Goal: Transaction & Acquisition: Purchase product/service

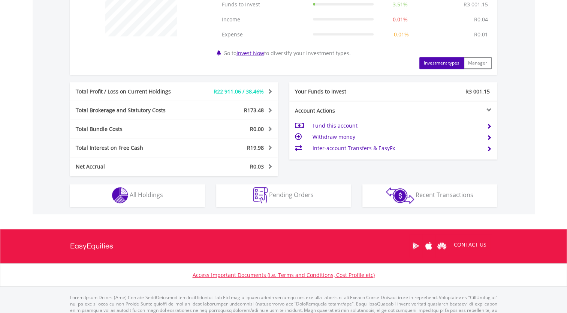
scroll to position [337, 0]
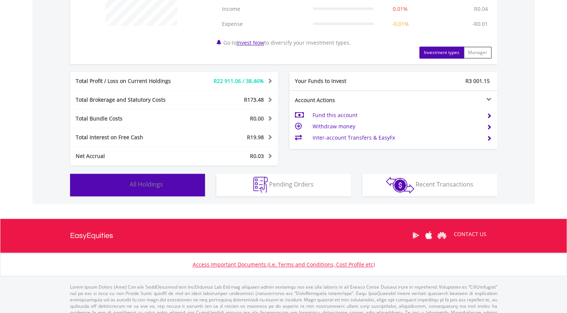
click at [148, 189] on button "Holdings All Holdings" at bounding box center [137, 185] width 135 height 22
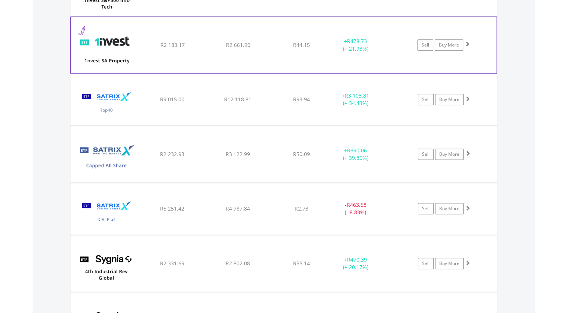
scroll to position [818, 0]
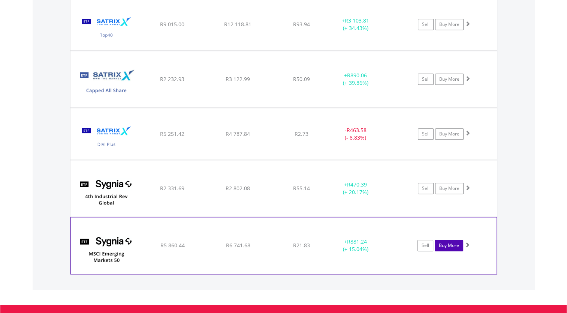
click at [454, 245] on link "Buy More" at bounding box center [449, 245] width 28 height 11
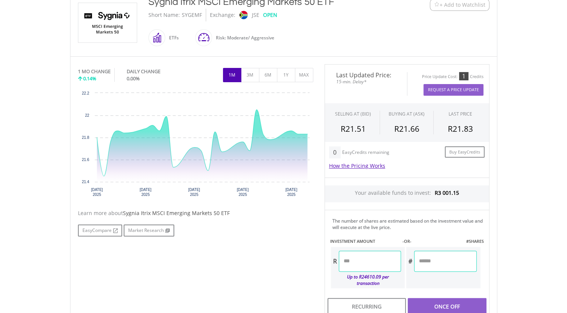
scroll to position [225, 0]
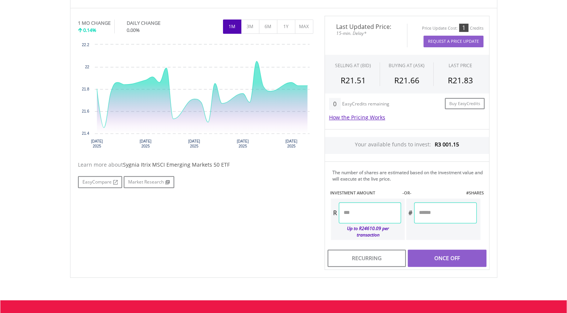
click at [370, 213] on input "number" at bounding box center [370, 212] width 62 height 21
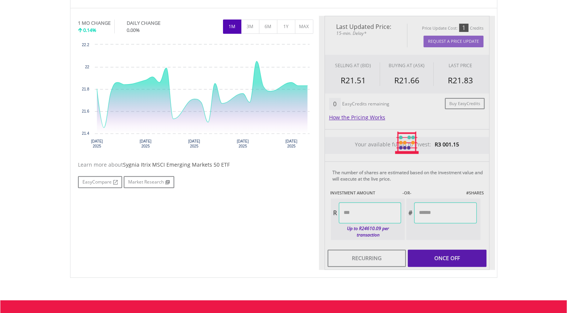
type input "******"
type input "*******"
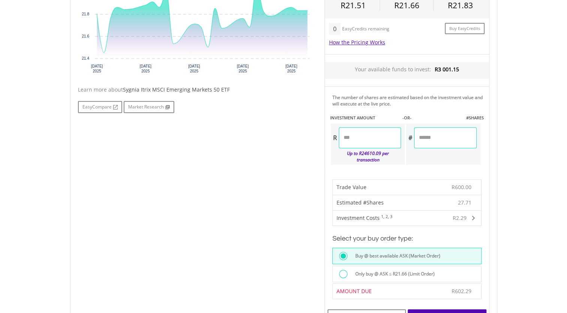
scroll to position [337, 0]
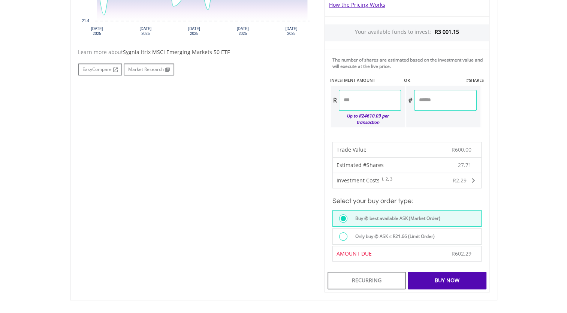
click at [342, 232] on div at bounding box center [343, 236] width 8 height 8
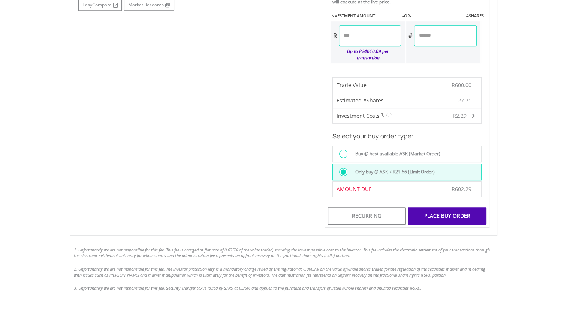
scroll to position [412, 0]
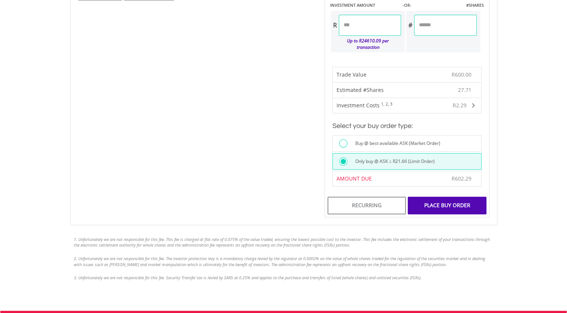
click at [449, 197] on div "Place Buy Order" at bounding box center [447, 204] width 78 height 17
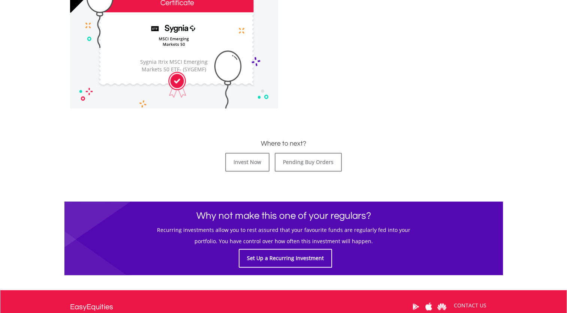
scroll to position [262, 0]
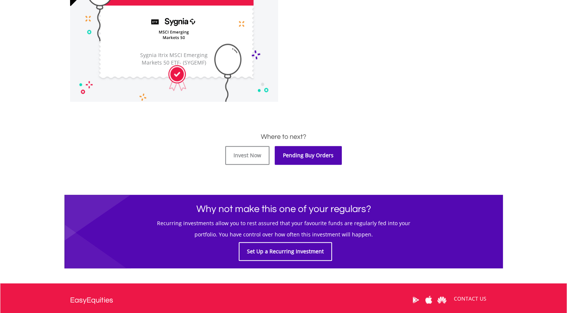
click at [297, 156] on link "Pending Buy Orders" at bounding box center [308, 155] width 67 height 19
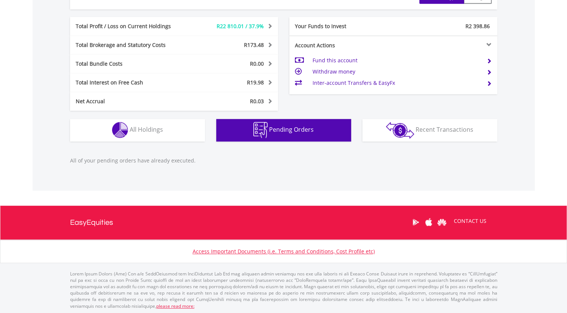
scroll to position [72, 142]
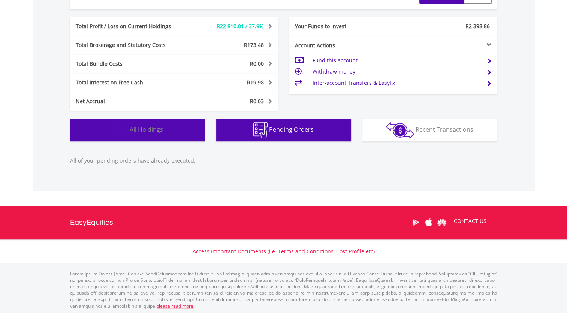
click at [147, 129] on span "All Holdings" at bounding box center [146, 129] width 33 height 8
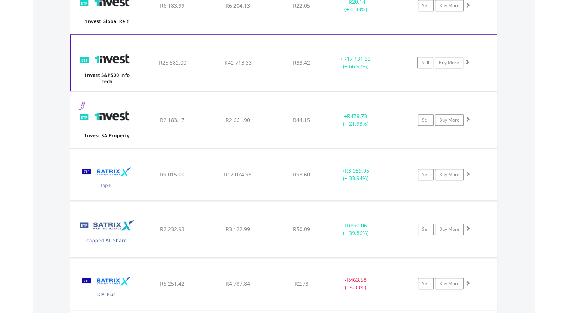
scroll to position [818, 0]
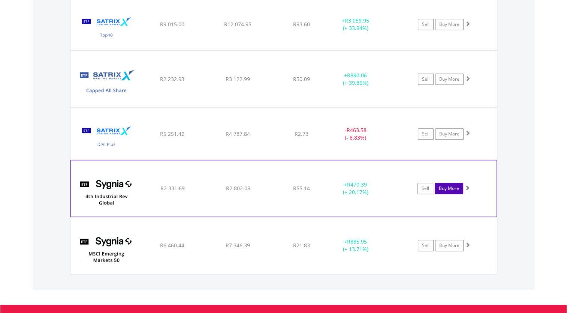
click at [443, 187] on link "Buy More" at bounding box center [449, 188] width 28 height 11
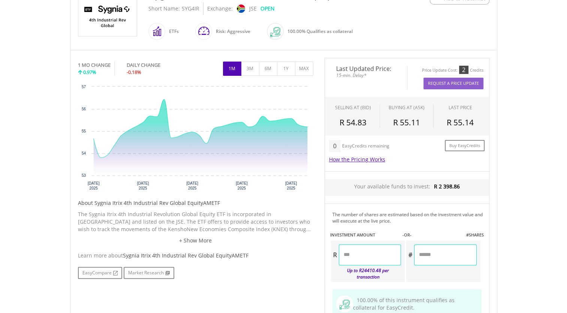
scroll to position [187, 0]
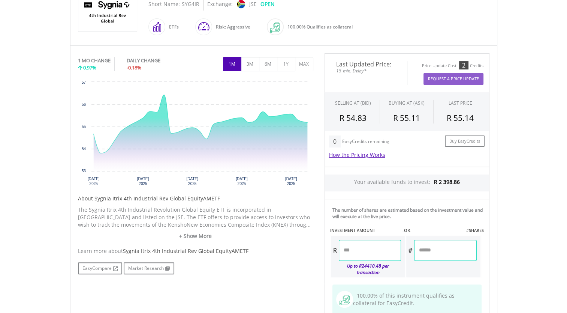
click at [375, 250] on input "number" at bounding box center [370, 250] width 62 height 21
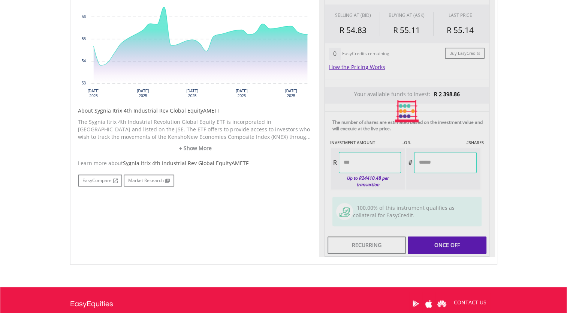
scroll to position [300, 0]
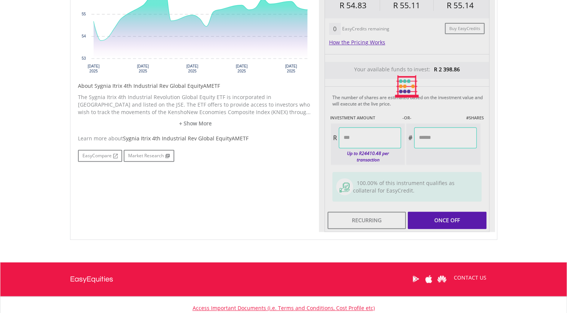
type input "******"
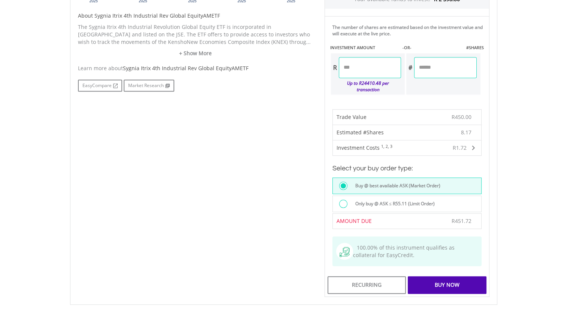
scroll to position [375, 0]
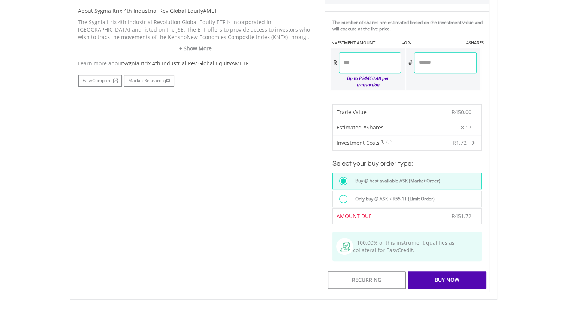
click at [357, 195] on label "Only buy @ ASK ≤ R55.11 (Limit Order)" at bounding box center [393, 199] width 84 height 8
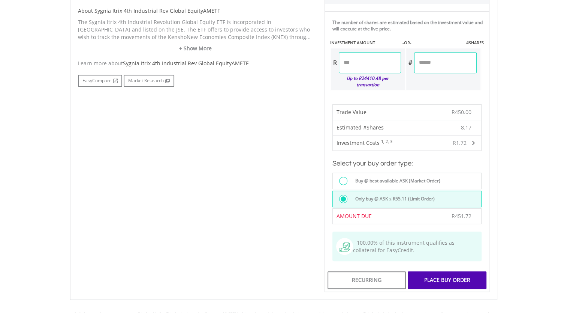
click at [453, 271] on div "Place Buy Order" at bounding box center [447, 279] width 78 height 17
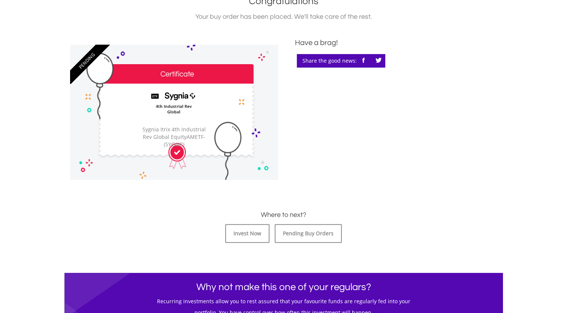
scroll to position [187, 0]
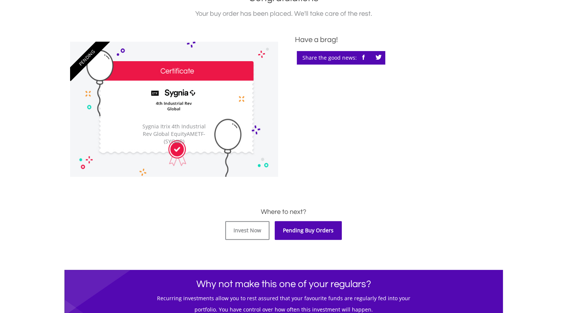
click at [296, 229] on link "Pending Buy Orders" at bounding box center [308, 230] width 67 height 19
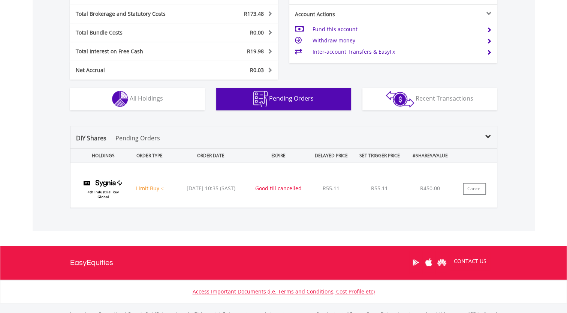
scroll to position [403, 0]
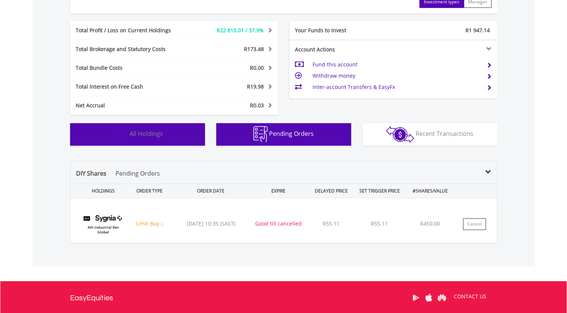
click at [146, 130] on span "All Holdings" at bounding box center [146, 133] width 33 height 8
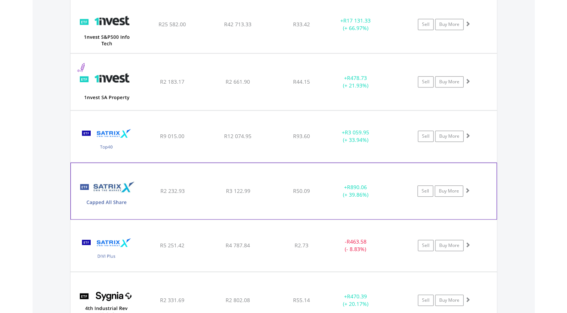
scroll to position [720, 0]
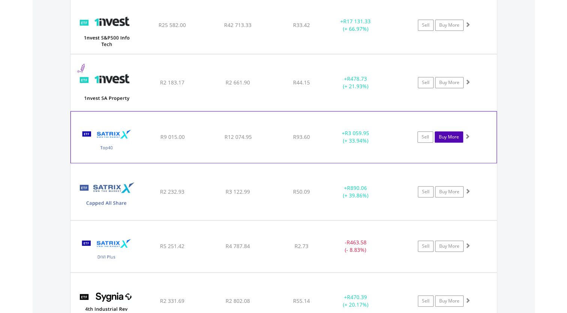
click at [448, 136] on link "Buy More" at bounding box center [449, 136] width 28 height 11
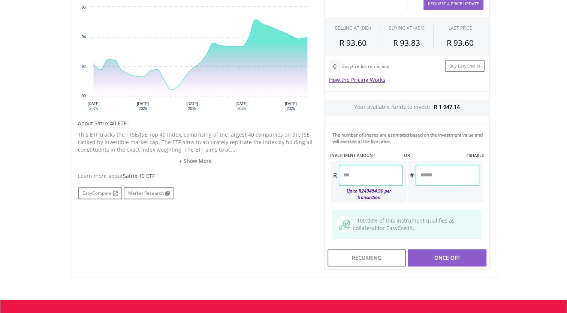
scroll to position [337, 0]
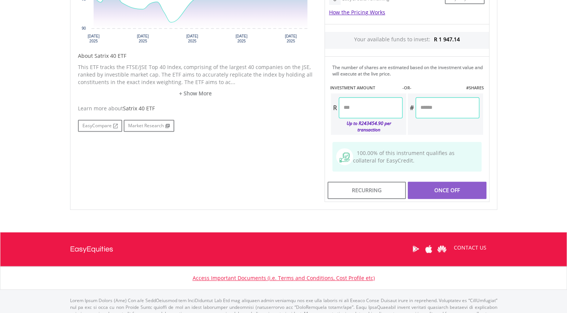
click at [379, 103] on input "number" at bounding box center [371, 107] width 64 height 21
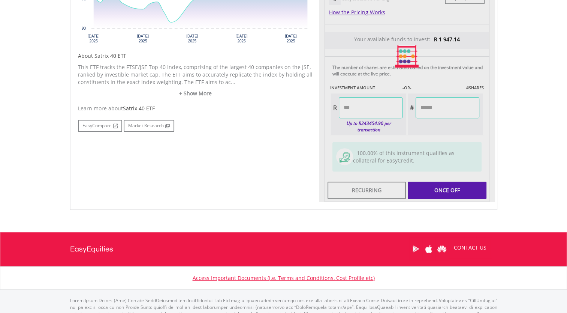
type input "******"
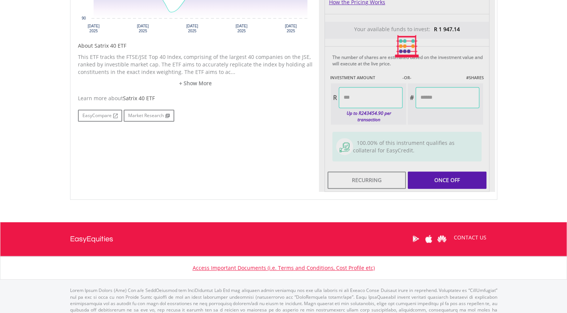
scroll to position [357, 0]
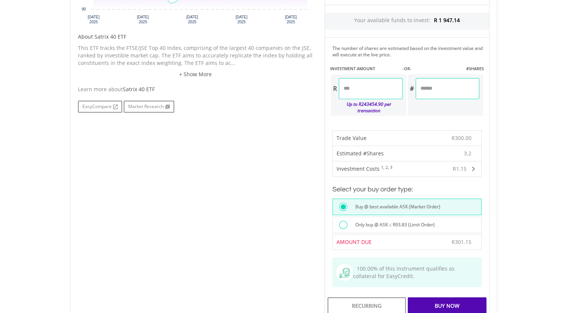
click at [376, 220] on label "Only buy @ ASK ≤ R93.83 (Limit Order)" at bounding box center [393, 224] width 84 height 8
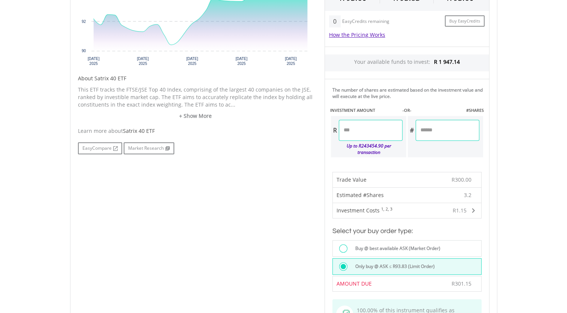
scroll to position [319, 0]
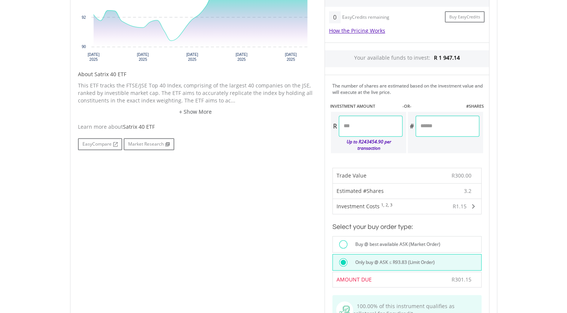
click at [370, 123] on input "******" at bounding box center [371, 125] width 64 height 21
drag, startPoint x: 366, startPoint y: 124, endPoint x: 340, endPoint y: 119, distance: 25.5
click at [340, 119] on input "******" at bounding box center [371, 125] width 64 height 21
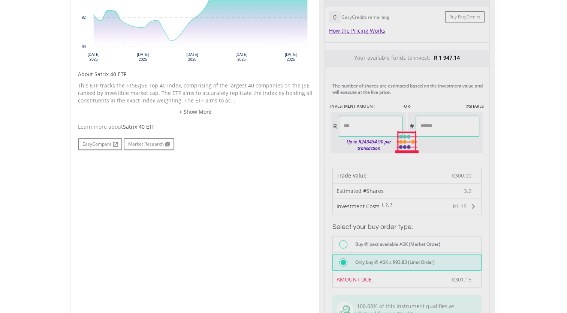
type input "******"
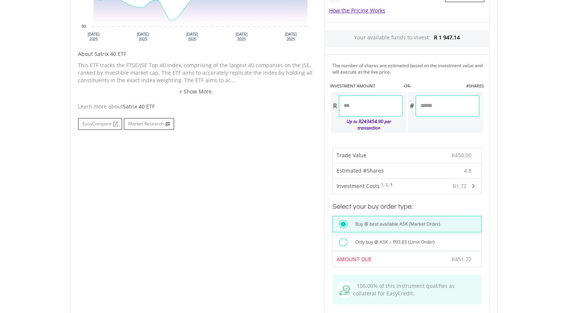
scroll to position [357, 0]
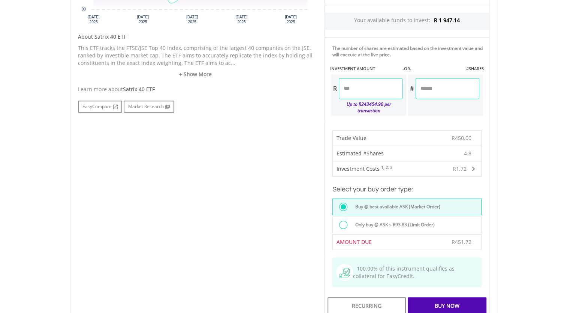
click at [344, 220] on div at bounding box center [343, 224] width 8 height 8
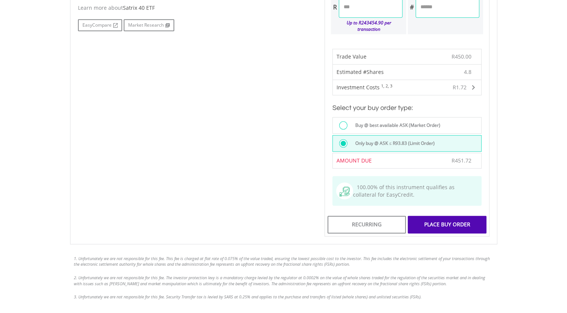
scroll to position [469, 0]
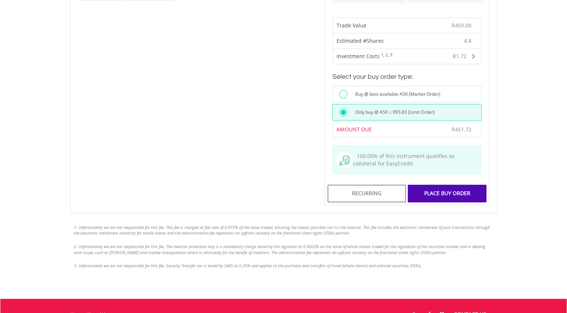
click at [451, 185] on div "Place Buy Order" at bounding box center [447, 192] width 78 height 17
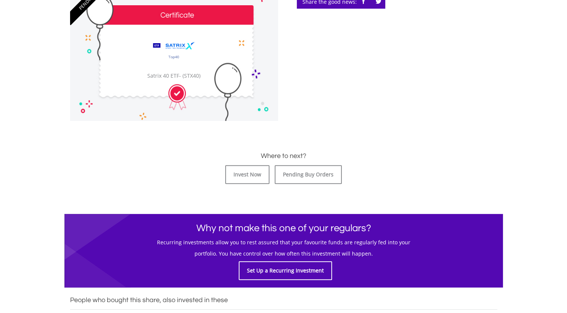
scroll to position [262, 0]
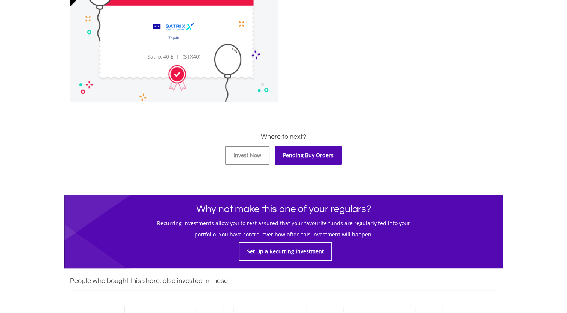
click at [306, 157] on link "Pending Buy Orders" at bounding box center [308, 155] width 67 height 19
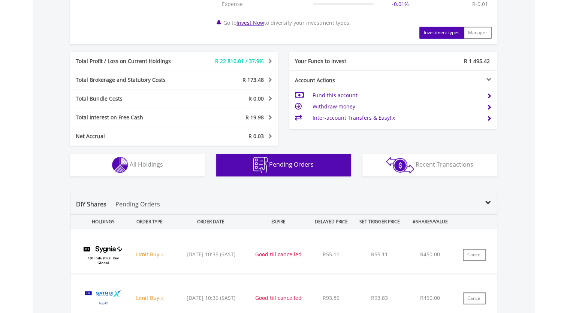
scroll to position [369, 0]
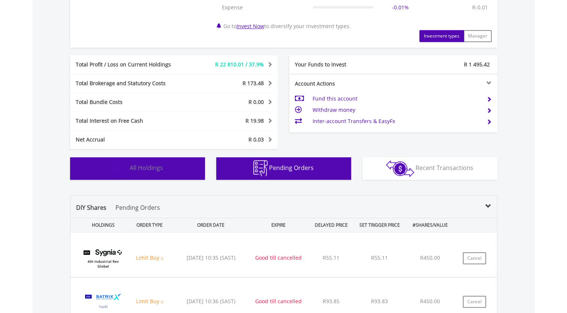
click at [168, 168] on button "Holdings All Holdings" at bounding box center [137, 168] width 135 height 22
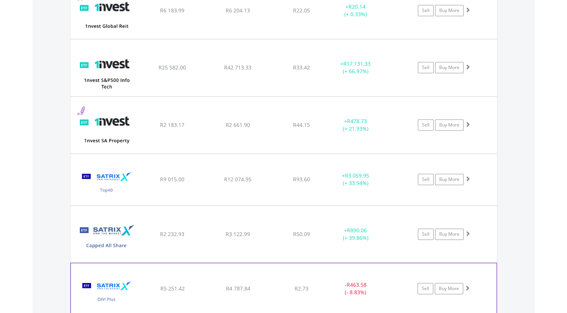
scroll to position [683, 0]
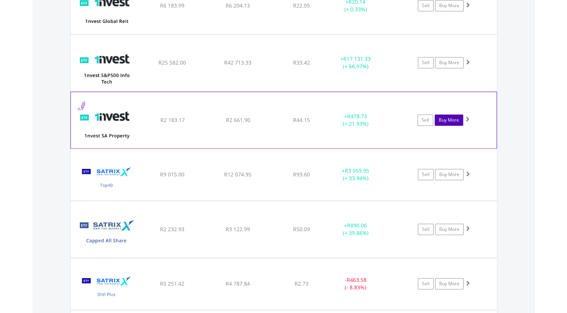
click at [447, 118] on link "Buy More" at bounding box center [449, 119] width 28 height 11
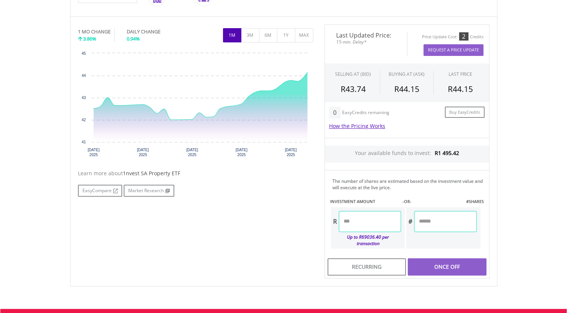
scroll to position [262, 0]
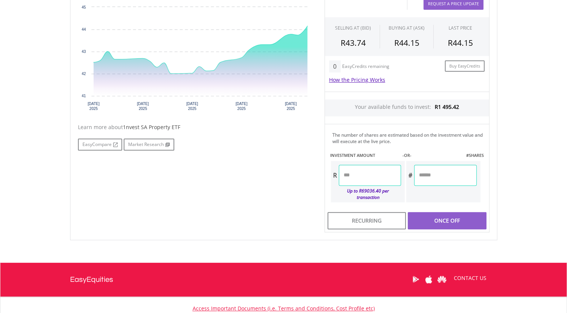
click at [360, 170] on input "number" at bounding box center [370, 175] width 62 height 21
type input "******"
type input "*****"
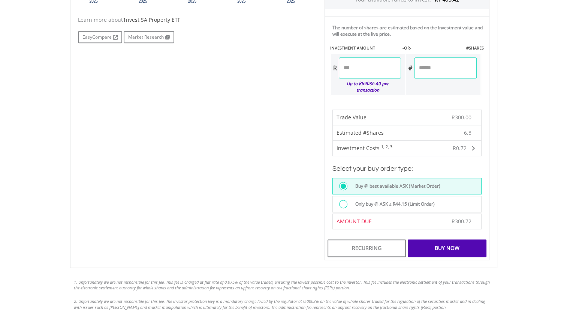
scroll to position [375, 0]
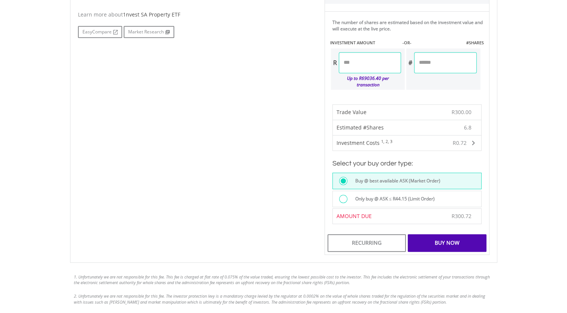
click at [363, 195] on label "Only buy @ ASK ≤ R44.15 (Limit Order)" at bounding box center [393, 199] width 84 height 8
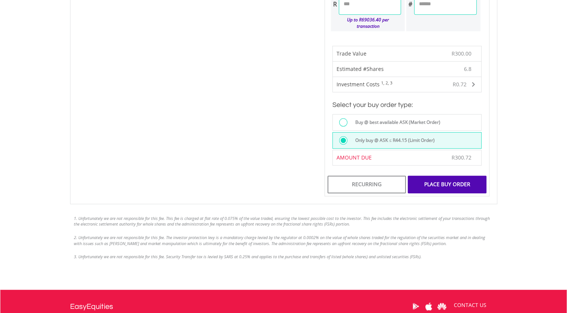
scroll to position [450, 0]
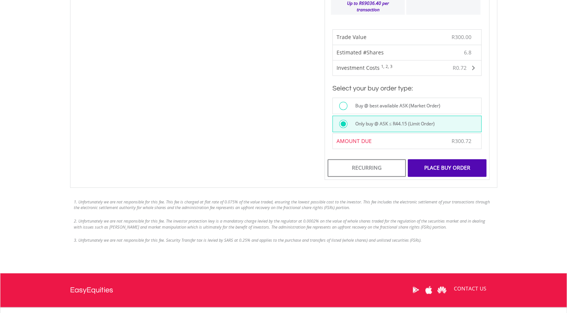
click at [448, 159] on div "Place Buy Order" at bounding box center [447, 167] width 78 height 17
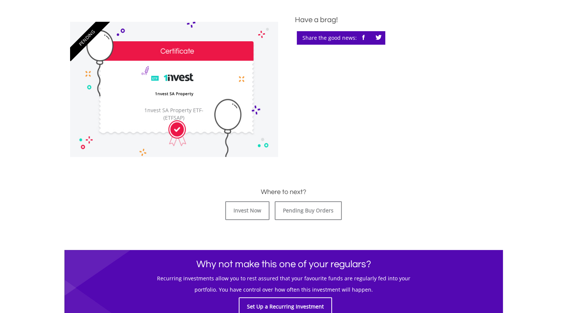
scroll to position [262, 0]
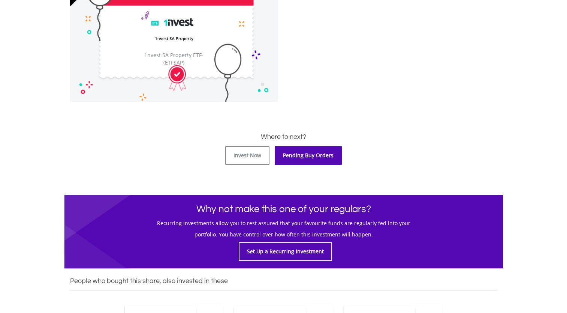
click at [301, 154] on link "Pending Buy Orders" at bounding box center [308, 155] width 67 height 19
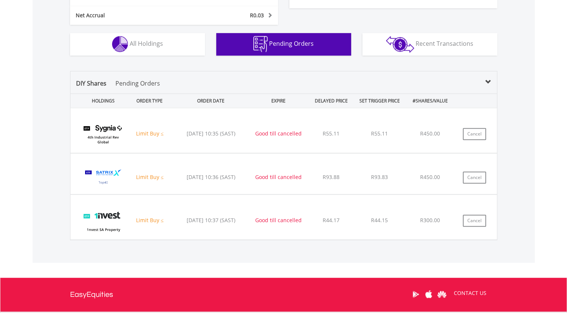
scroll to position [488, 0]
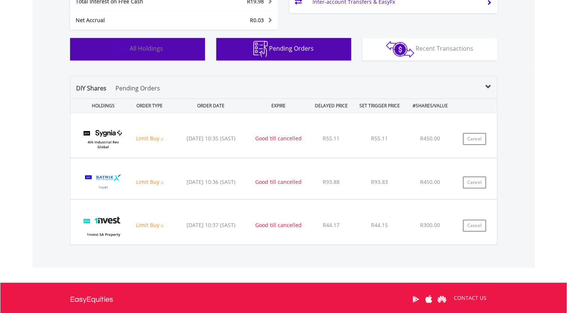
click at [150, 47] on span "All Holdings" at bounding box center [146, 48] width 33 height 8
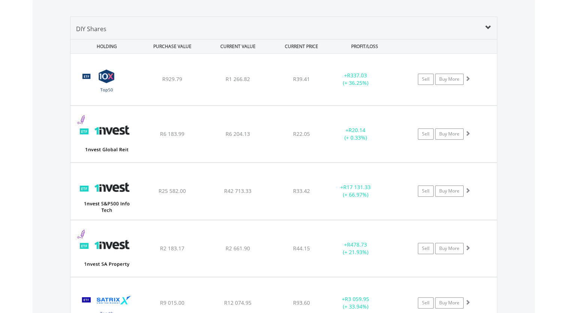
scroll to position [570, 0]
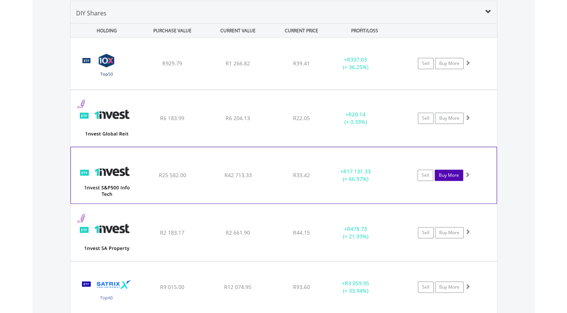
click at [445, 173] on link "Buy More" at bounding box center [449, 174] width 28 height 11
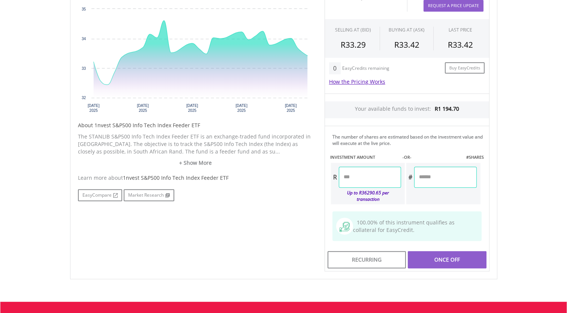
scroll to position [262, 0]
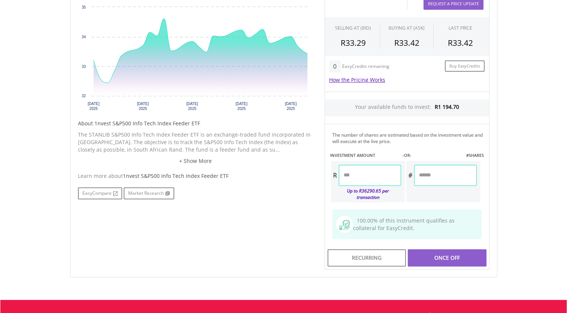
click at [369, 170] on input "number" at bounding box center [370, 175] width 62 height 21
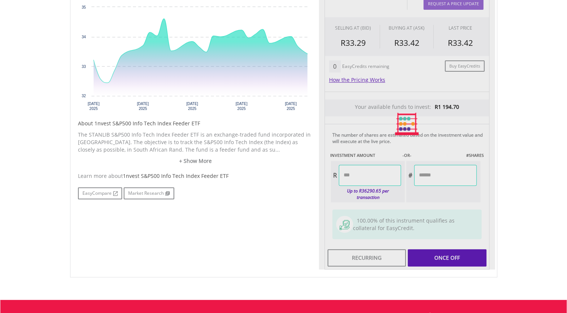
type input "*******"
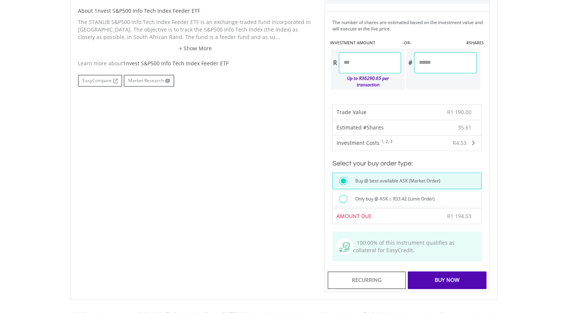
scroll to position [337, 0]
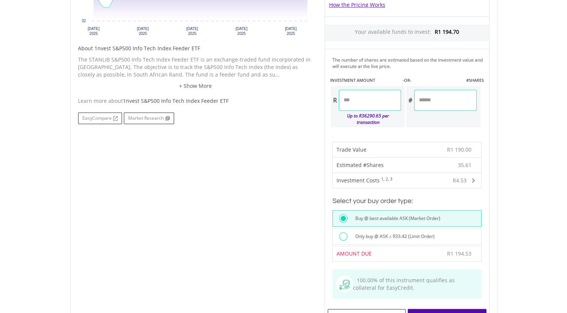
click at [340, 232] on div at bounding box center [343, 236] width 8 height 8
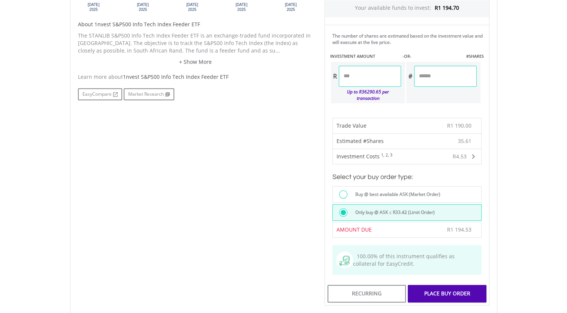
scroll to position [412, 0]
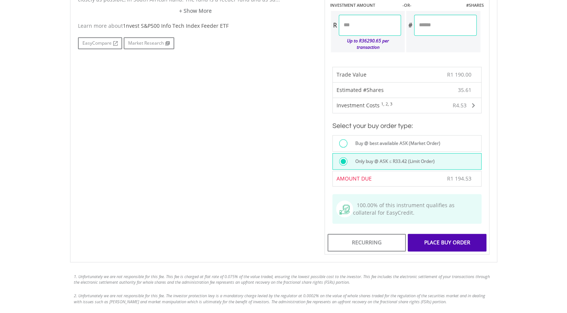
click at [449, 235] on div "Place Buy Order" at bounding box center [447, 242] width 78 height 17
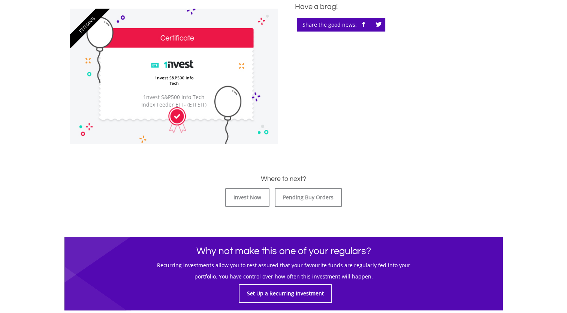
scroll to position [225, 0]
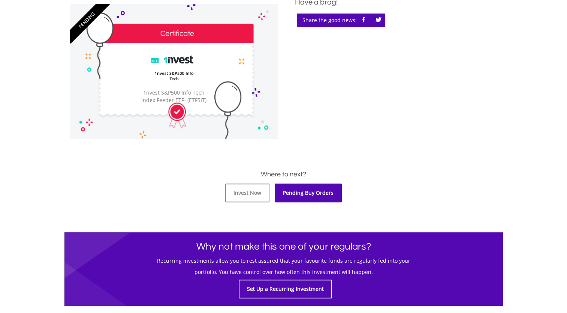
click at [314, 192] on link "Pending Buy Orders" at bounding box center [308, 192] width 67 height 19
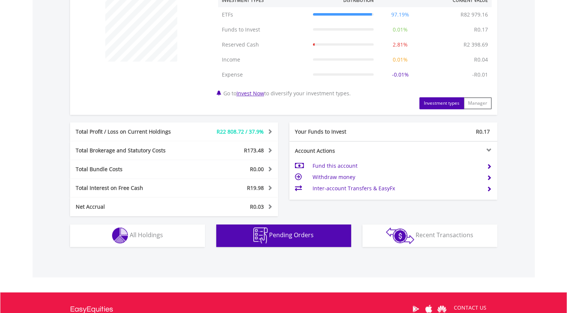
scroll to position [337, 0]
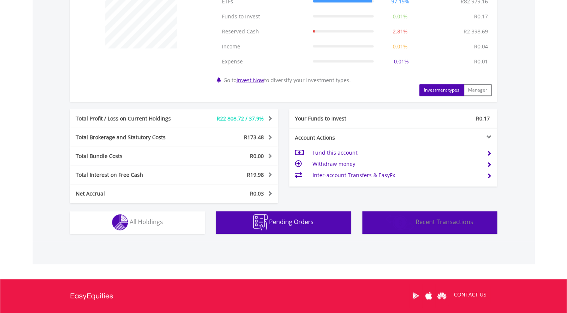
click at [418, 224] on span "Recent Transactions" at bounding box center [445, 221] width 58 height 8
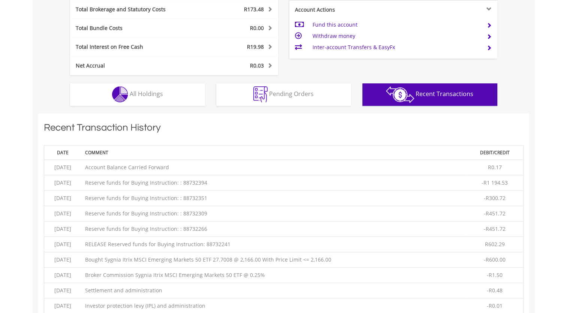
scroll to position [330, 0]
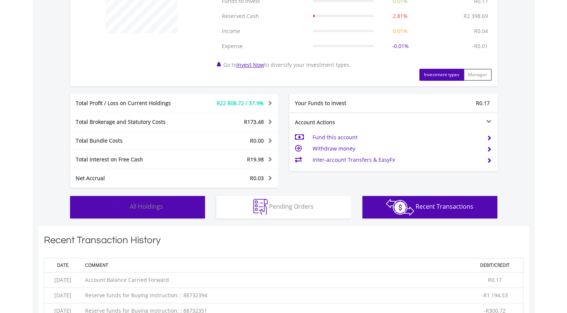
click at [163, 206] on button "Holdings All Holdings" at bounding box center [137, 207] width 135 height 22
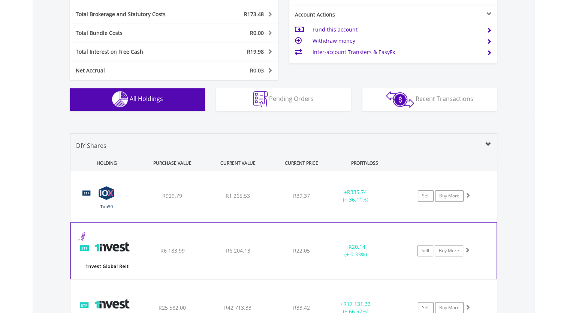
scroll to position [367, 0]
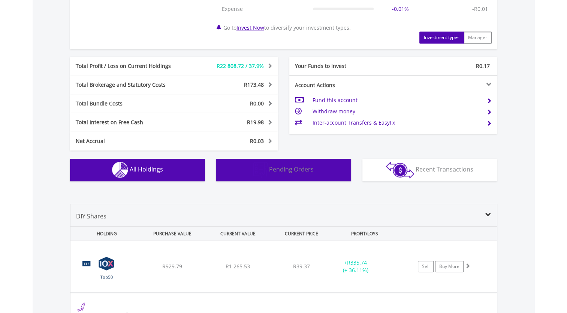
click at [277, 170] on span "Pending Orders" at bounding box center [291, 169] width 45 height 8
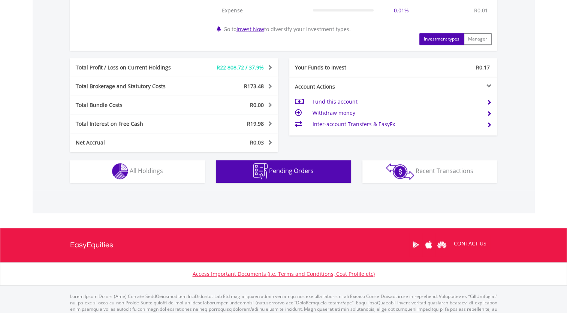
scroll to position [388, 0]
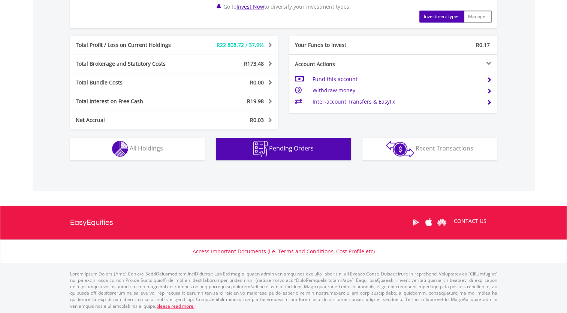
click at [294, 146] on span "Pending Orders" at bounding box center [291, 148] width 45 height 8
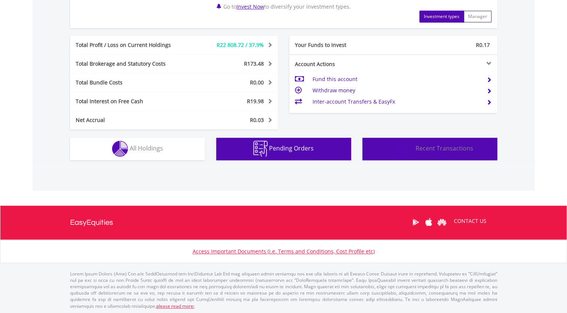
click at [436, 148] on span "Recent Transactions" at bounding box center [445, 148] width 58 height 8
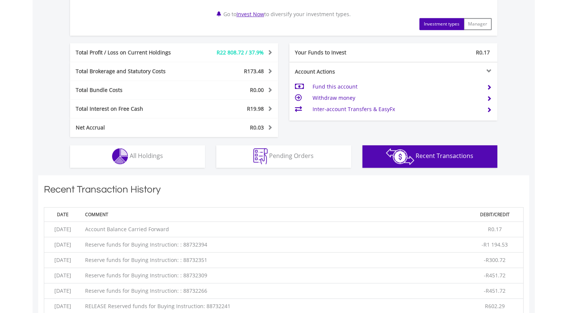
scroll to position [394, 0]
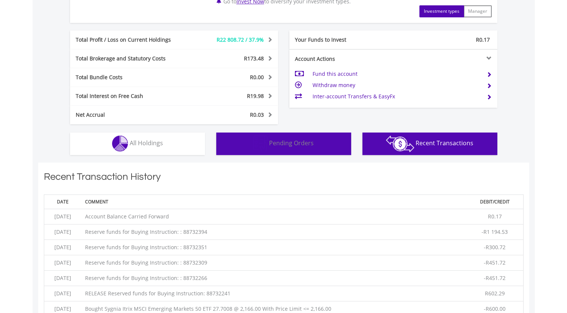
click at [275, 145] on span "Pending Orders" at bounding box center [291, 143] width 45 height 8
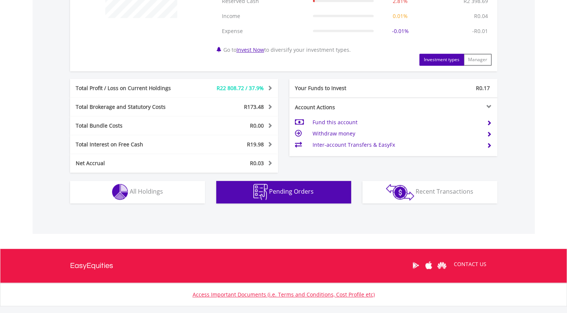
scroll to position [388, 0]
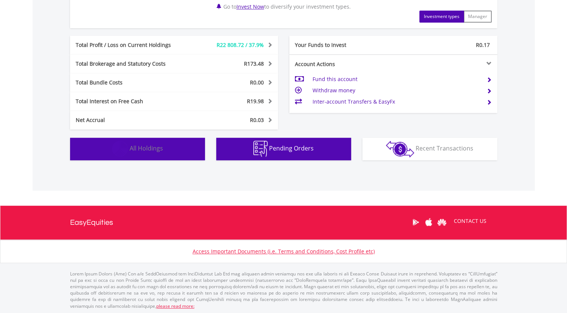
click at [150, 151] on span "All Holdings" at bounding box center [146, 148] width 33 height 8
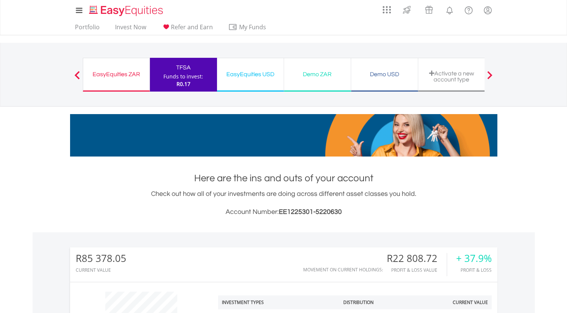
scroll to position [0, 0]
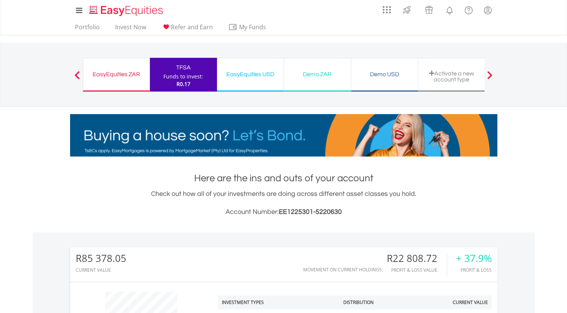
click at [143, 80] on div "EasyEquities ZAR Funds to invest: R0.17" at bounding box center [116, 75] width 67 height 34
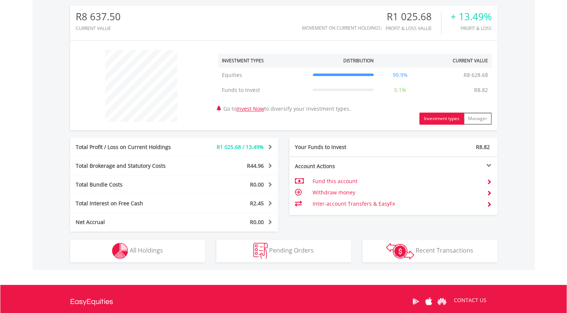
scroll to position [262, 0]
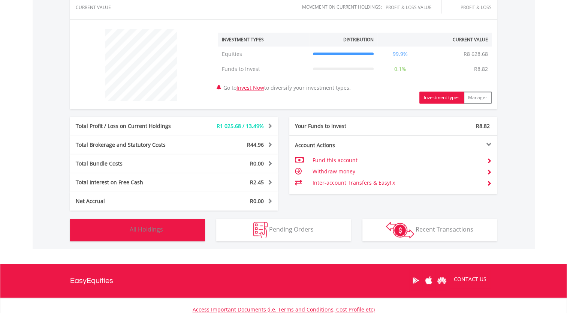
click at [156, 230] on span "All Holdings" at bounding box center [146, 229] width 33 height 8
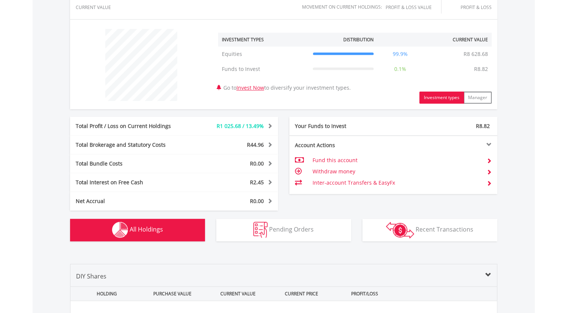
scroll to position [440, 0]
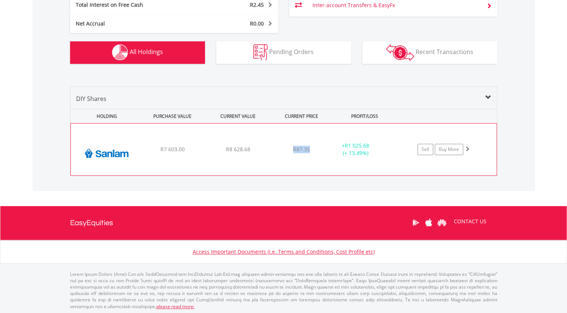
drag, startPoint x: 309, startPoint y: 148, endPoint x: 291, endPoint y: 148, distance: 18.0
click at [291, 148] on div "R87.35" at bounding box center [302, 148] width 60 height 7
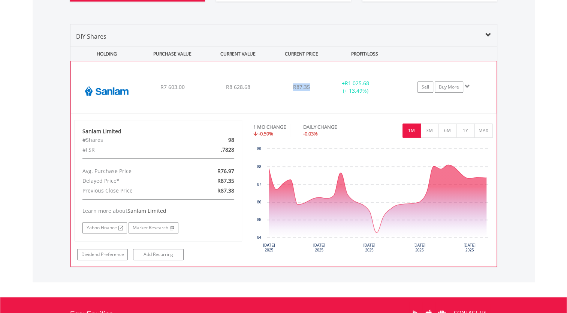
scroll to position [515, 0]
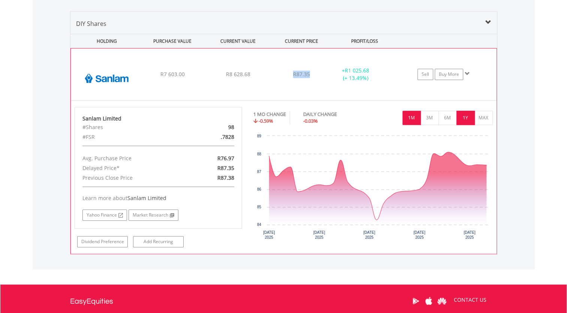
click at [462, 121] on button "1Y" at bounding box center [466, 118] width 18 height 14
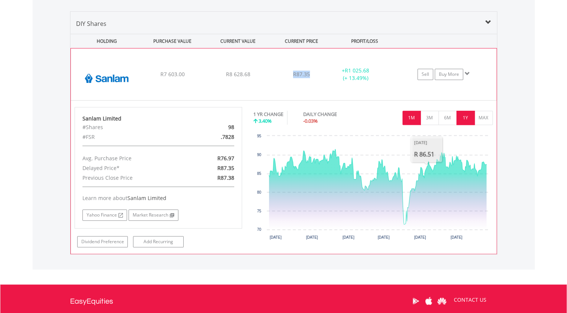
click at [409, 119] on button "1M" at bounding box center [412, 118] width 18 height 14
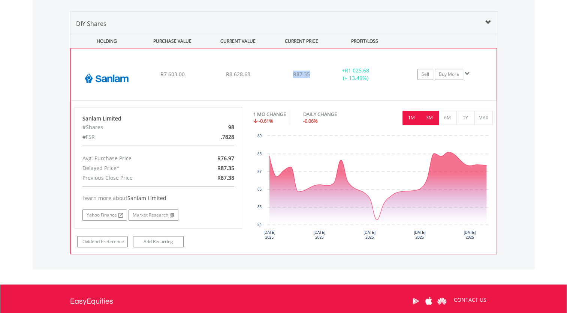
click at [430, 118] on button "3M" at bounding box center [430, 118] width 18 height 14
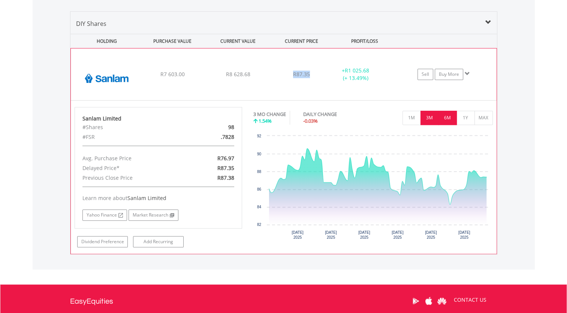
click at [439, 117] on button "6M" at bounding box center [448, 118] width 18 height 14
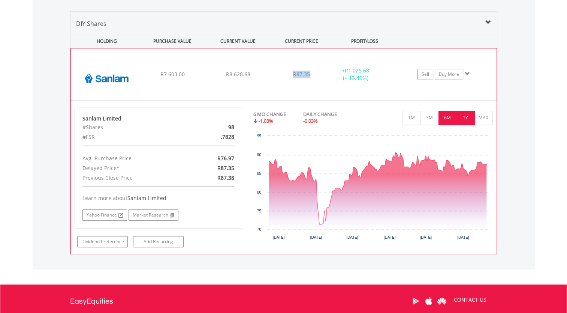
click at [466, 117] on button "1Y" at bounding box center [466, 118] width 18 height 14
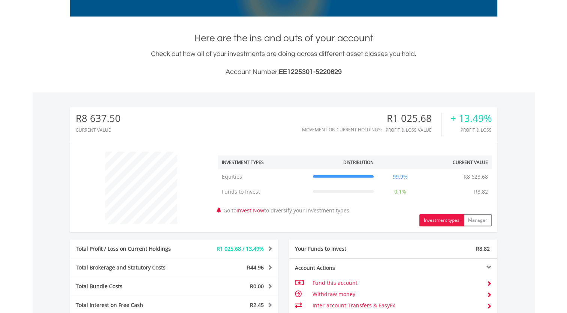
scroll to position [0, 0]
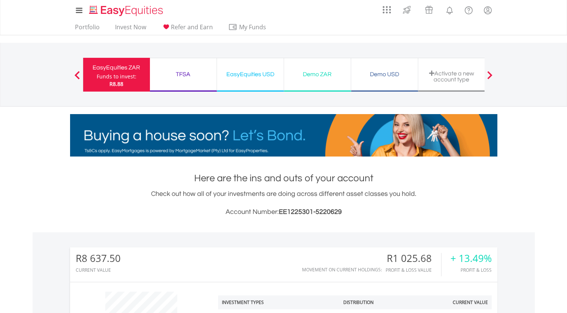
click at [176, 72] on div "TFSA" at bounding box center [183, 74] width 58 height 10
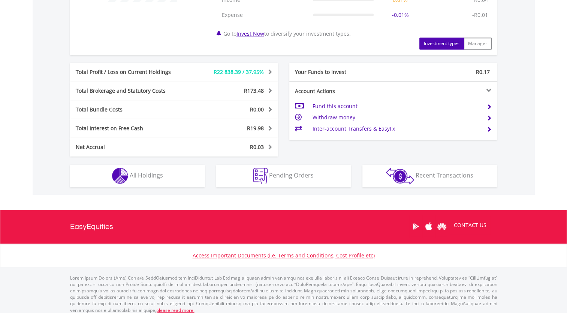
scroll to position [366, 0]
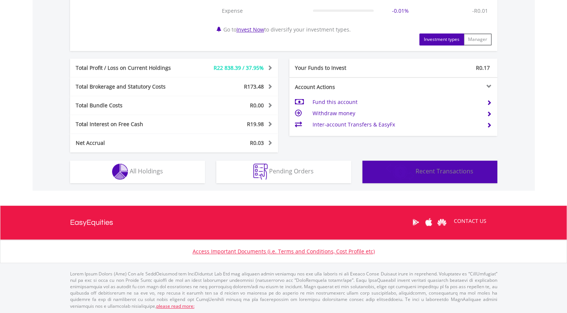
click at [429, 175] on button "Transactions Recent Transactions" at bounding box center [430, 171] width 135 height 22
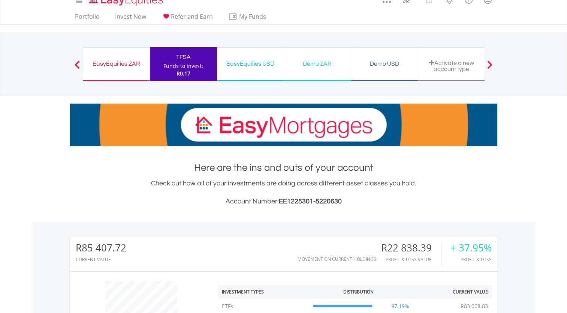
scroll to position [0, 0]
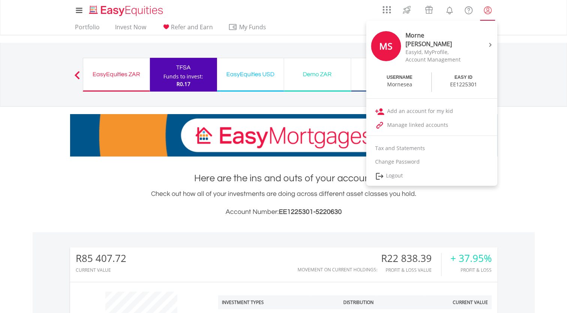
click at [487, 12] on lord-icon "My Profile" at bounding box center [487, 10] width 9 height 9
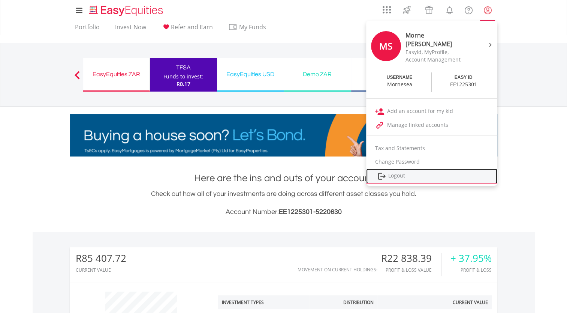
click at [402, 172] on link "Logout" at bounding box center [431, 175] width 131 height 15
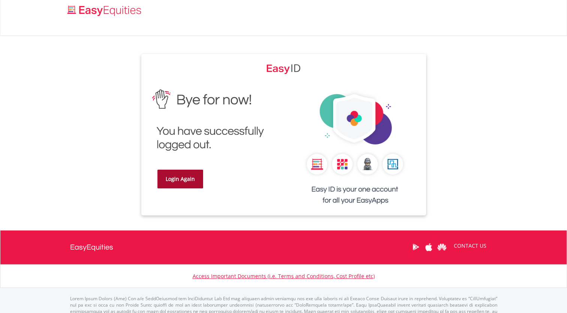
click at [180, 176] on link "Login Again" at bounding box center [180, 178] width 46 height 19
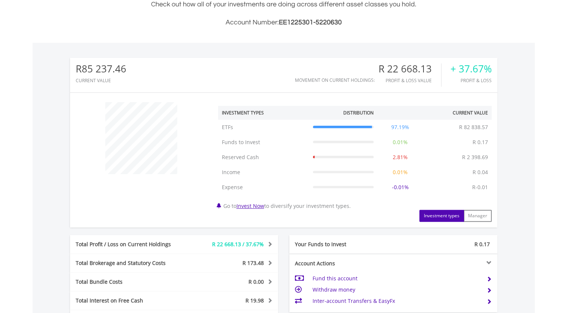
scroll to position [262, 0]
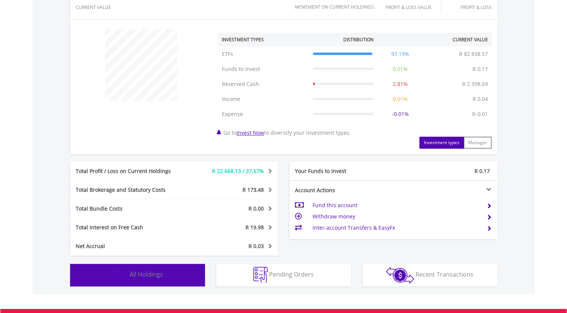
click at [142, 277] on span "All Holdings" at bounding box center [146, 274] width 33 height 8
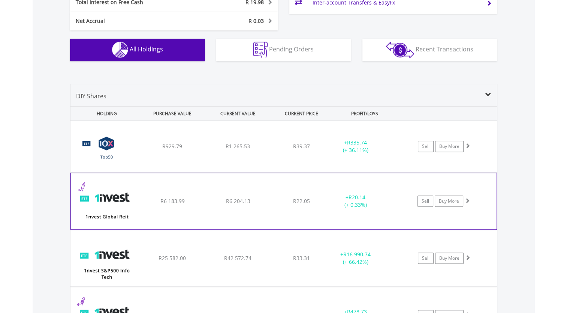
scroll to position [533, 0]
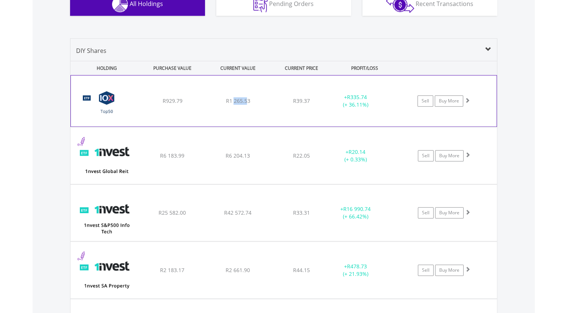
drag, startPoint x: 248, startPoint y: 100, endPoint x: 235, endPoint y: 100, distance: 13.5
click at [235, 100] on span "R1 265.53" at bounding box center [238, 100] width 24 height 7
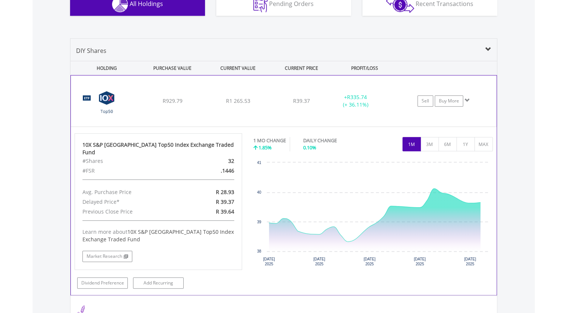
drag, startPoint x: 235, startPoint y: 100, endPoint x: 253, endPoint y: 97, distance: 19.0
click at [253, 97] on div "R1 265.53" at bounding box center [238, 100] width 64 height 7
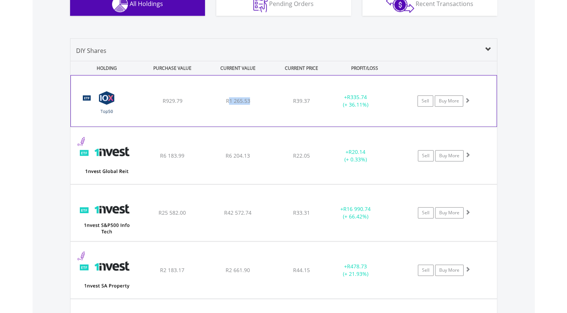
drag, startPoint x: 251, startPoint y: 101, endPoint x: 228, endPoint y: 99, distance: 23.0
click at [228, 99] on div "R1 265.53" at bounding box center [238, 100] width 64 height 7
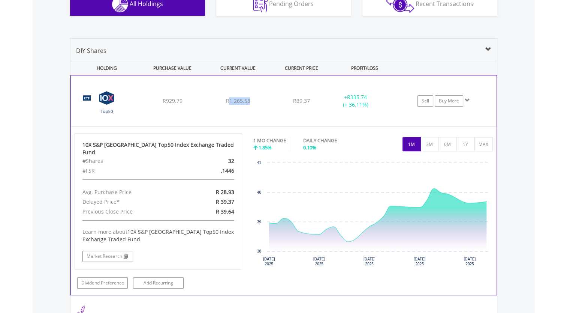
copy span "1 265.53"
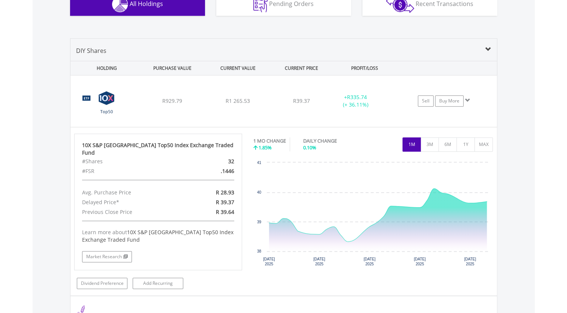
click at [487, 51] on span at bounding box center [489, 49] width 6 height 6
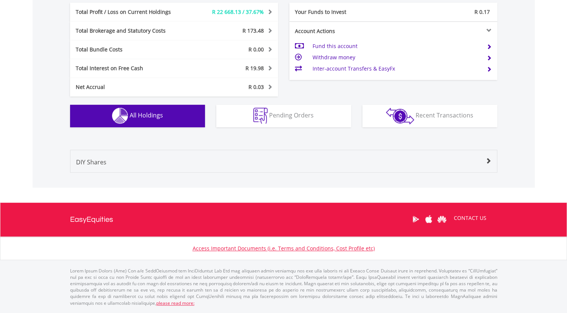
scroll to position [418, 0]
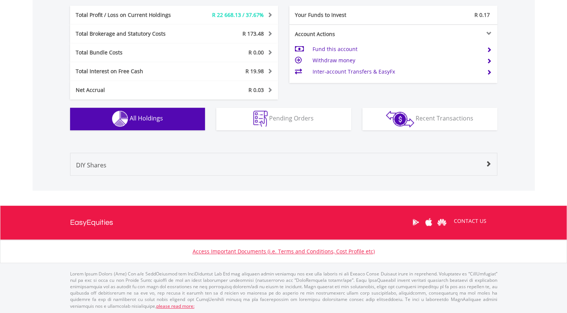
click at [150, 126] on button "Holdings All Holdings" at bounding box center [137, 119] width 135 height 22
click at [490, 163] on span at bounding box center [489, 164] width 6 height 6
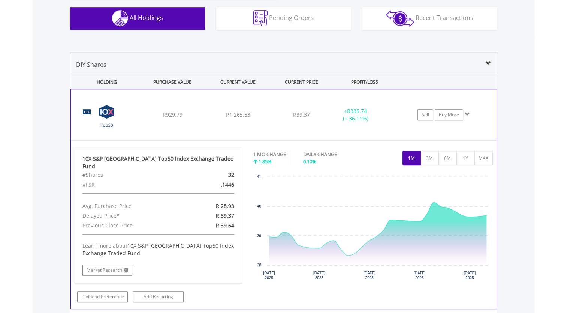
scroll to position [531, 0]
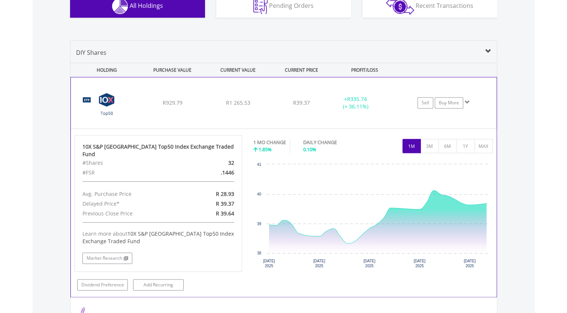
click at [469, 102] on span at bounding box center [467, 101] width 5 height 5
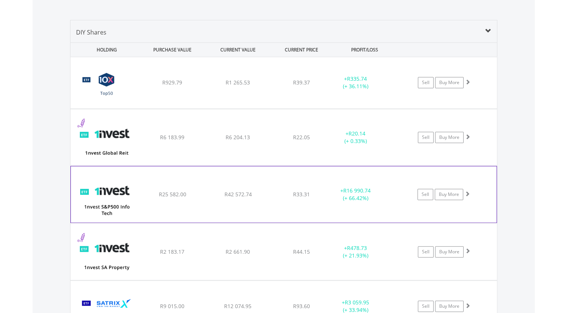
scroll to position [568, 0]
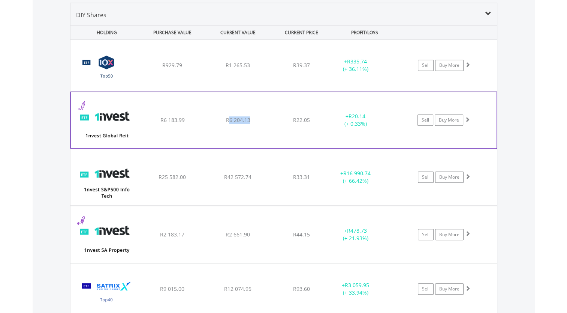
drag, startPoint x: 249, startPoint y: 119, endPoint x: 230, endPoint y: 117, distance: 19.2
click at [230, 69] on span "R6 204.13" at bounding box center [238, 64] width 24 height 7
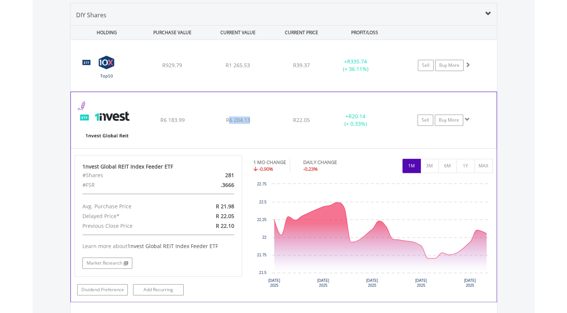
copy span "6 204.13"
click at [469, 118] on span at bounding box center [467, 119] width 5 height 5
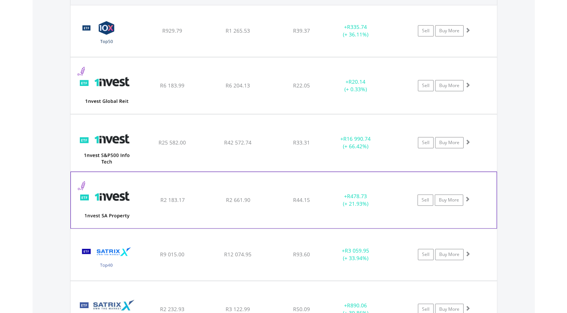
scroll to position [606, 0]
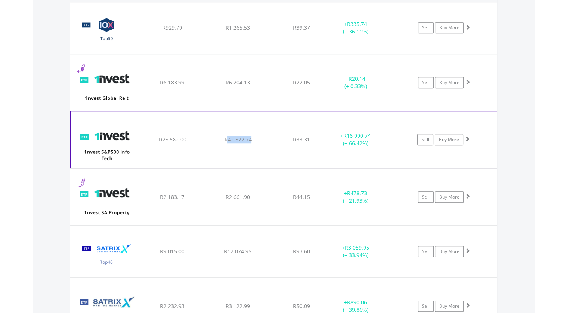
drag, startPoint x: 250, startPoint y: 140, endPoint x: 226, endPoint y: 144, distance: 24.3
click at [226, 54] on div "﻿ 1nvest S&P500 Info Tech Index Feeder ETF R25 582.00 R42 572.74 R33.31 + R16 9…" at bounding box center [283, 27] width 427 height 51
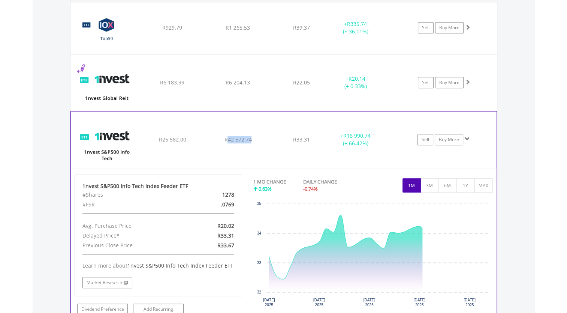
copy span "42 572.74"
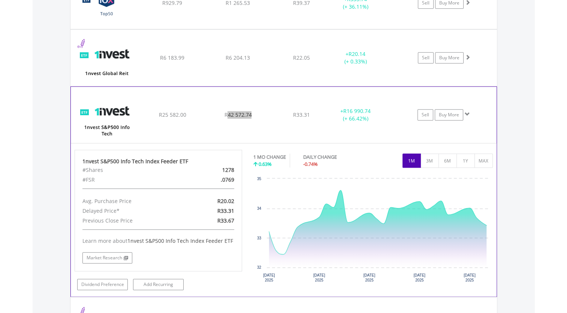
scroll to position [643, 0]
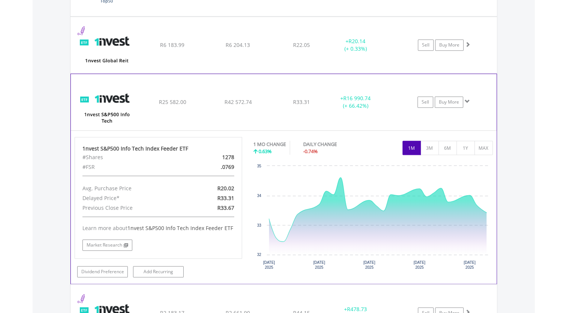
click at [468, 100] on span at bounding box center [467, 101] width 5 height 5
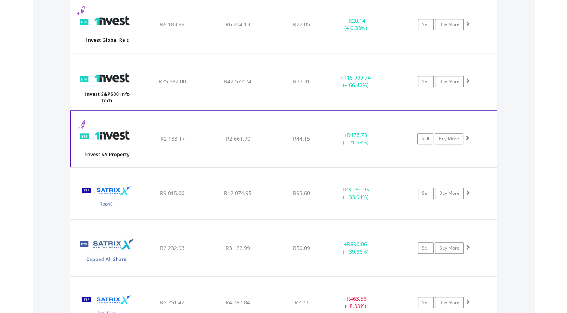
scroll to position [681, 0]
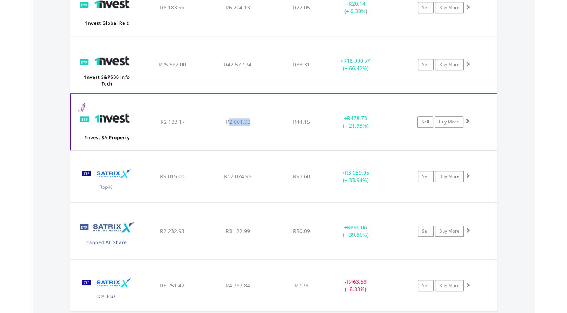
drag, startPoint x: 250, startPoint y: 120, endPoint x: 229, endPoint y: 115, distance: 20.8
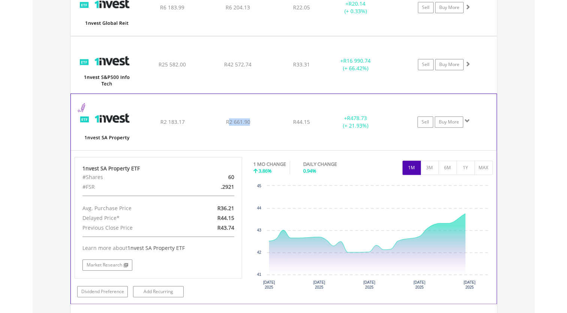
copy span "2 661.90"
click at [467, 120] on span at bounding box center [467, 120] width 5 height 5
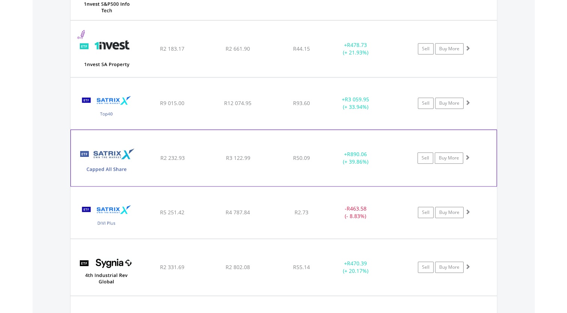
scroll to position [756, 0]
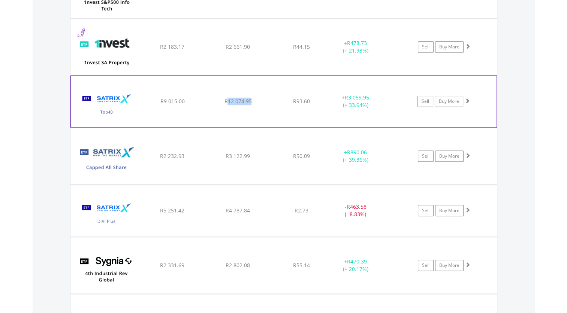
drag, startPoint x: 250, startPoint y: 100, endPoint x: 228, endPoint y: 100, distance: 22.1
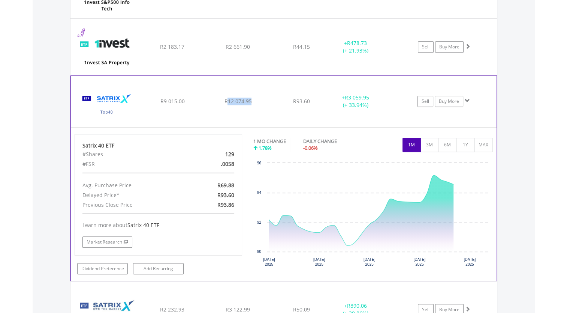
copy span "12 074.95"
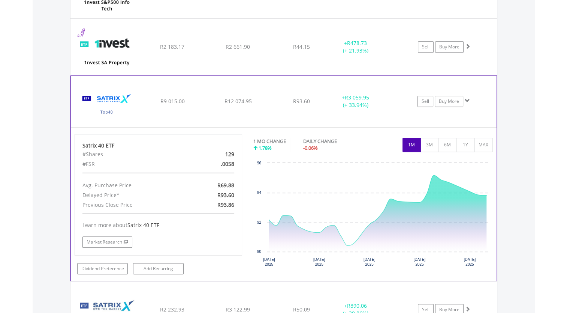
click at [466, 98] on span at bounding box center [467, 100] width 5 height 5
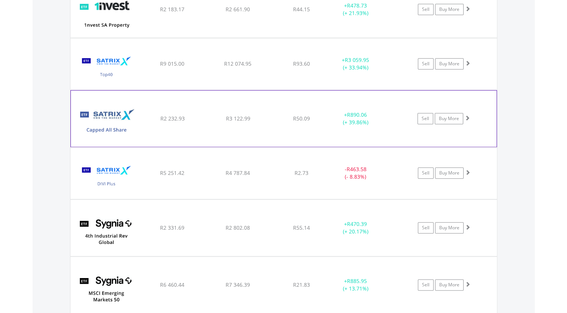
scroll to position [831, 0]
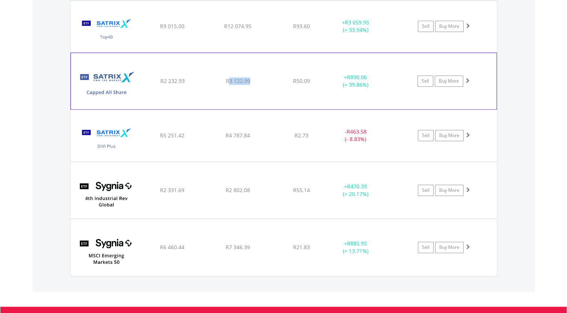
drag, startPoint x: 249, startPoint y: 79, endPoint x: 228, endPoint y: 81, distance: 21.5
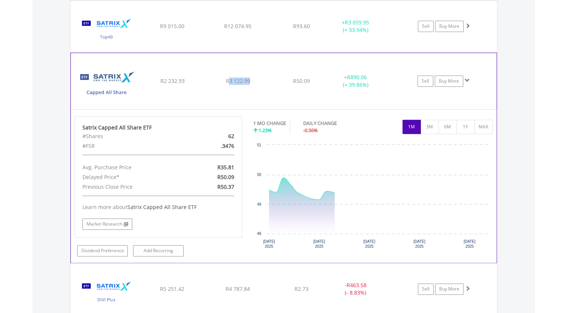
copy span "3 122.99"
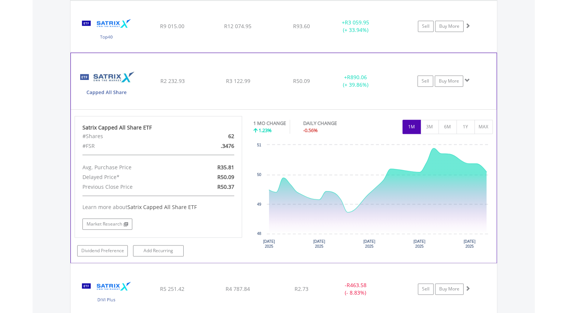
click at [468, 79] on span at bounding box center [467, 80] width 5 height 5
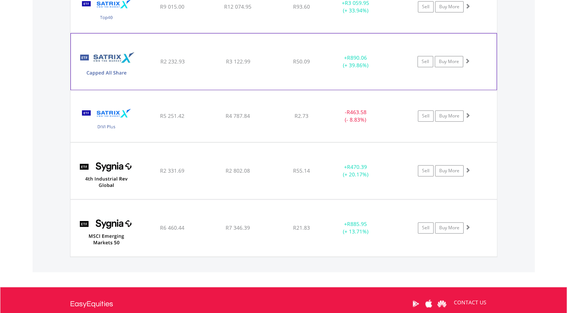
scroll to position [868, 0]
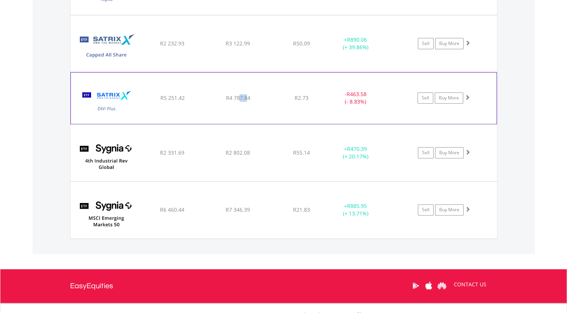
drag, startPoint x: 248, startPoint y: 97, endPoint x: 238, endPoint y: 97, distance: 9.8
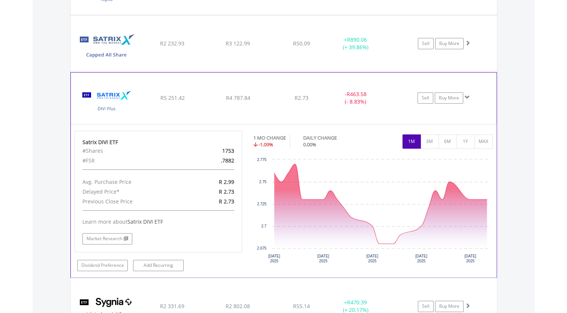
drag, startPoint x: 238, startPoint y: 97, endPoint x: 252, endPoint y: 94, distance: 13.8
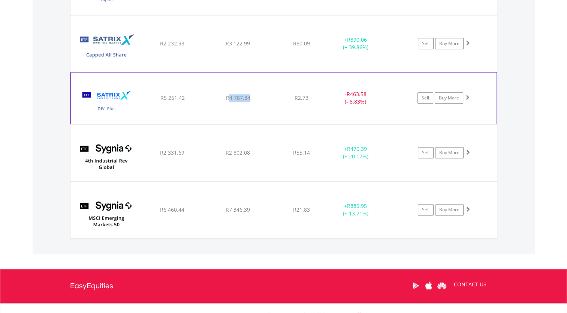
drag, startPoint x: 252, startPoint y: 96, endPoint x: 229, endPoint y: 97, distance: 22.9
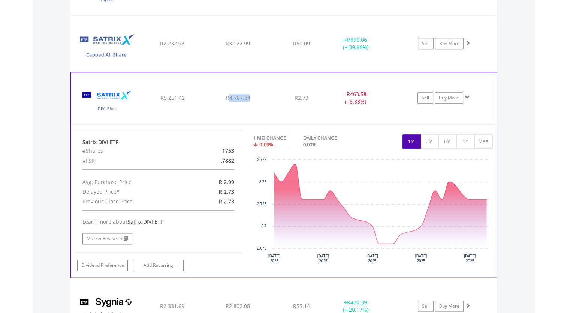
copy span "4 787.84"
click at [468, 96] on span at bounding box center [467, 96] width 5 height 5
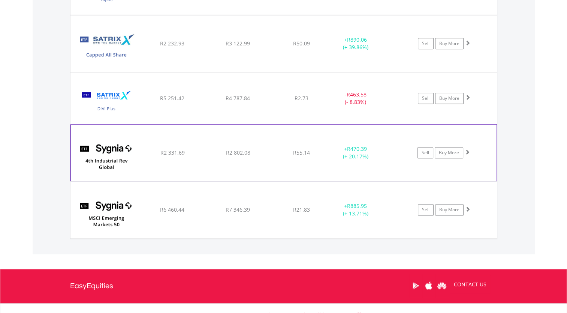
scroll to position [906, 0]
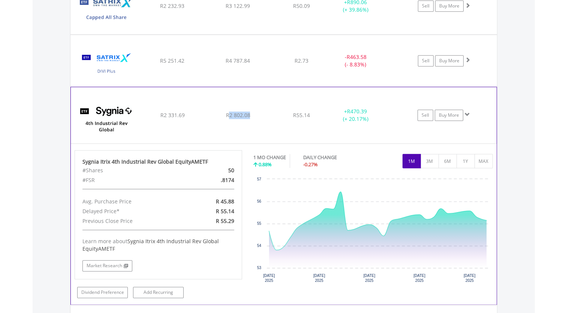
drag, startPoint x: 249, startPoint y: 113, endPoint x: 229, endPoint y: 113, distance: 19.5
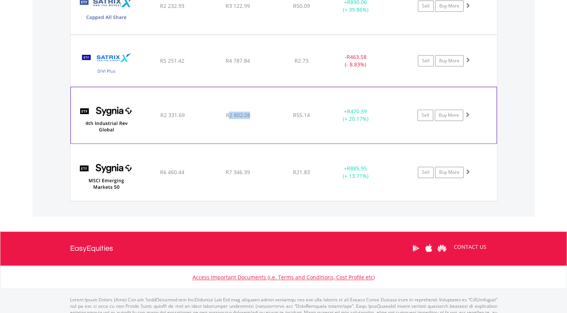
copy span "2 802.08"
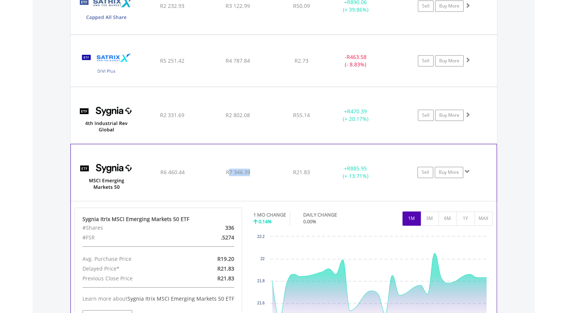
drag, startPoint x: 252, startPoint y: 171, endPoint x: 228, endPoint y: 171, distance: 24.0
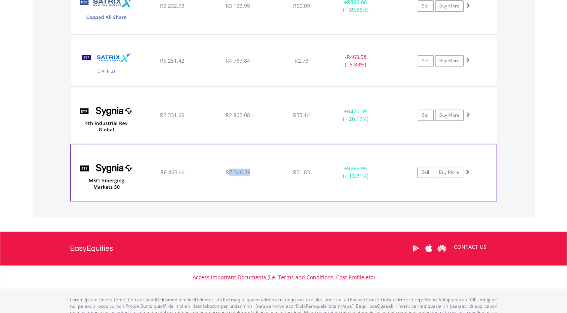
copy span "7 346.39"
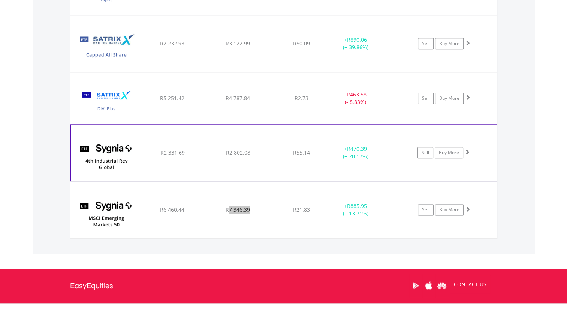
scroll to position [868, 0]
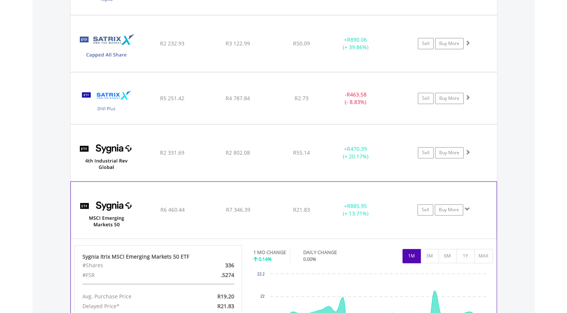
click at [468, 206] on span at bounding box center [467, 208] width 5 height 5
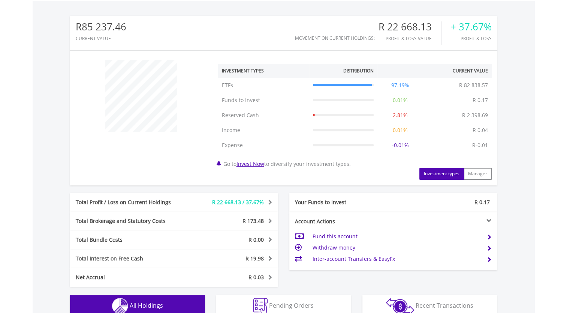
scroll to position [306, 0]
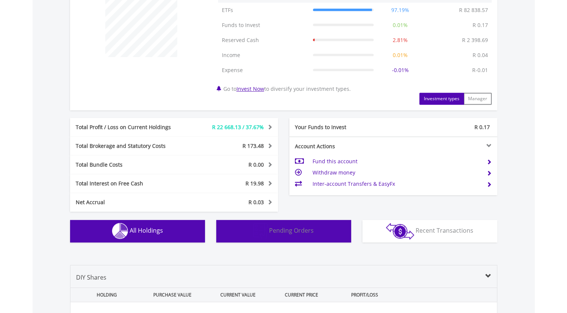
click at [308, 229] on span "Pending Orders" at bounding box center [291, 230] width 45 height 8
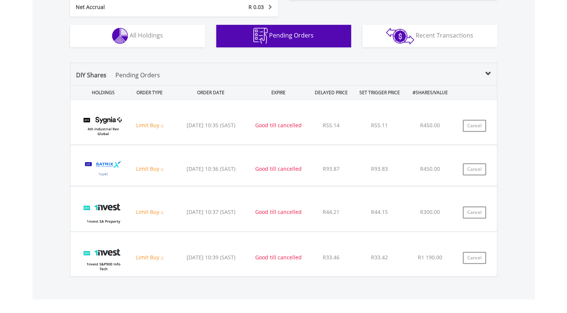
scroll to position [451, 0]
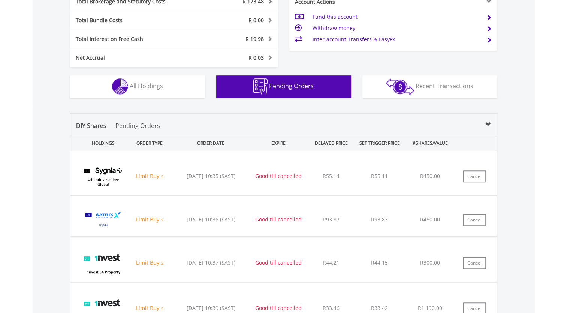
click at [489, 121] on span at bounding box center [489, 124] width 6 height 6
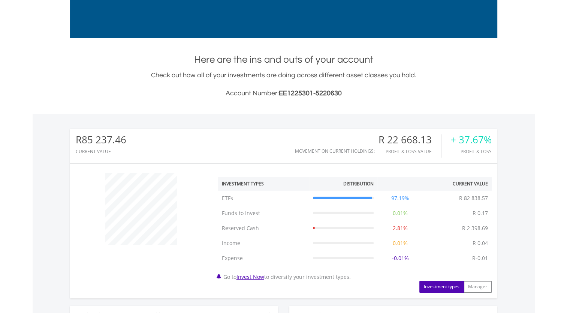
scroll to position [0, 0]
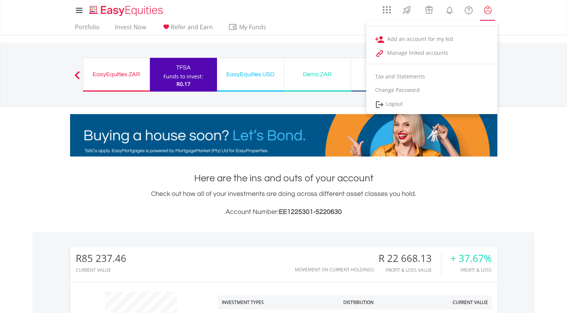
click at [490, 9] on lord-icon "My Profile" at bounding box center [487, 10] width 9 height 9
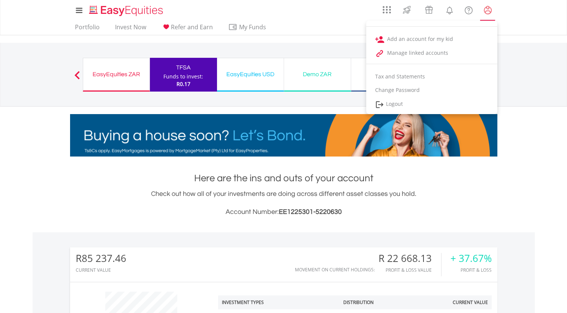
click at [493, 9] on link "My Profile" at bounding box center [487, 10] width 19 height 16
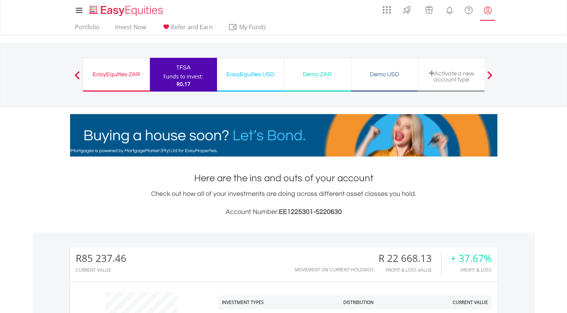
click at [488, 13] on lord-icon "My Profile" at bounding box center [487, 10] width 9 height 9
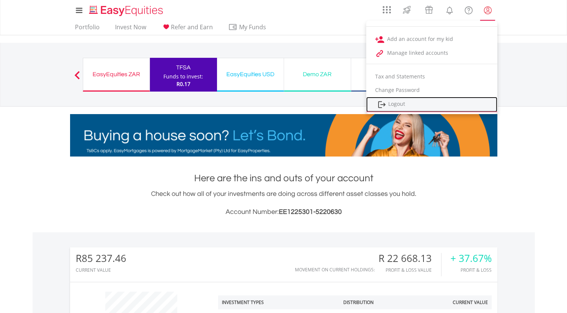
click at [460, 101] on link "Logout" at bounding box center [431, 104] width 131 height 15
